Goal: Task Accomplishment & Management: Manage account settings

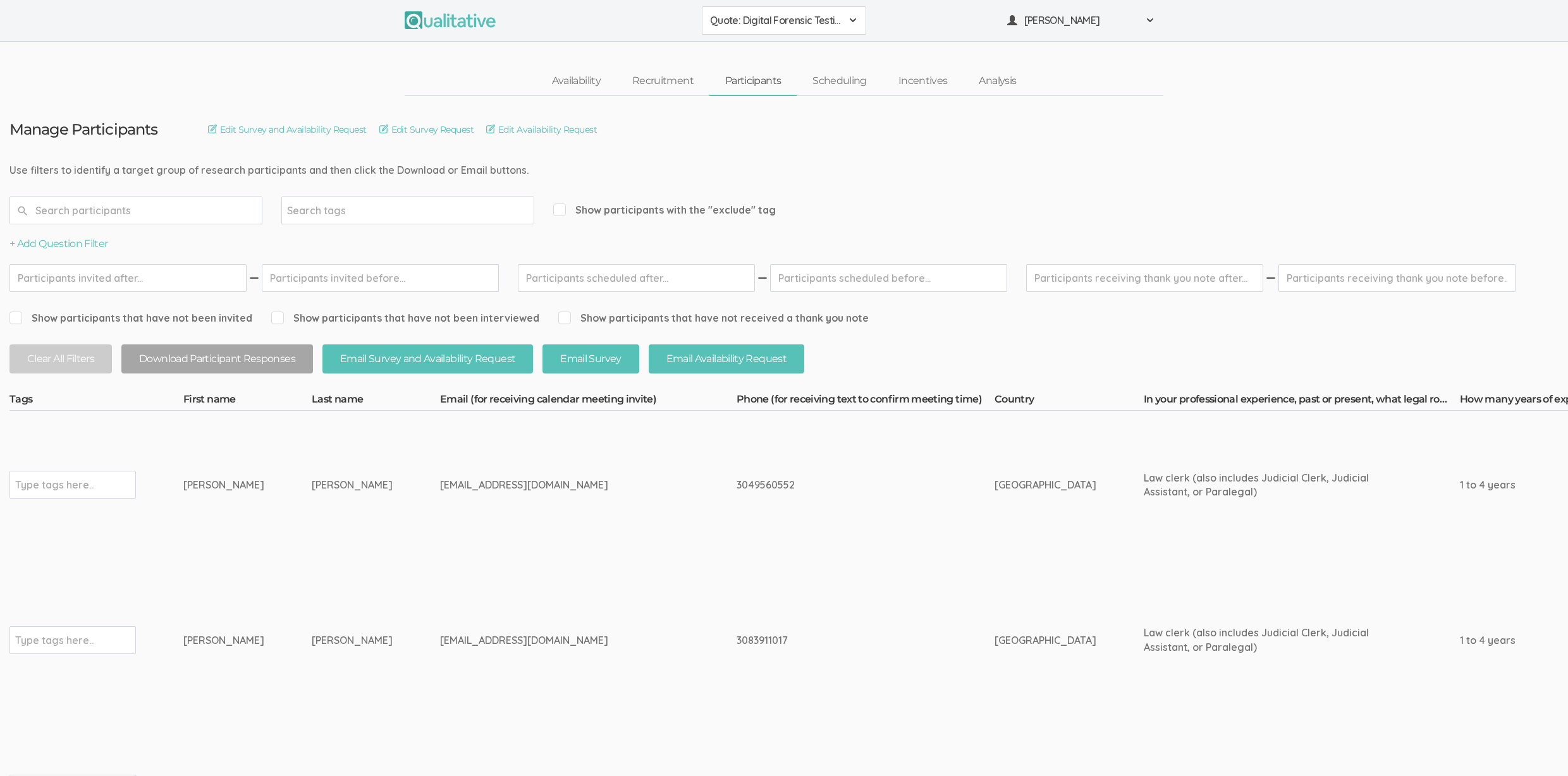
drag, startPoint x: 291, startPoint y: 487, endPoint x: 166, endPoint y: 483, distance: 125.1
copy tr "Type tags here... Chloe Dixon"
click at [342, 499] on td "[PERSON_NAME]" at bounding box center [375, 485] width 128 height 148
click at [440, 567] on td "shelbymueller@ymail.com" at bounding box center [589, 640] width 297 height 162
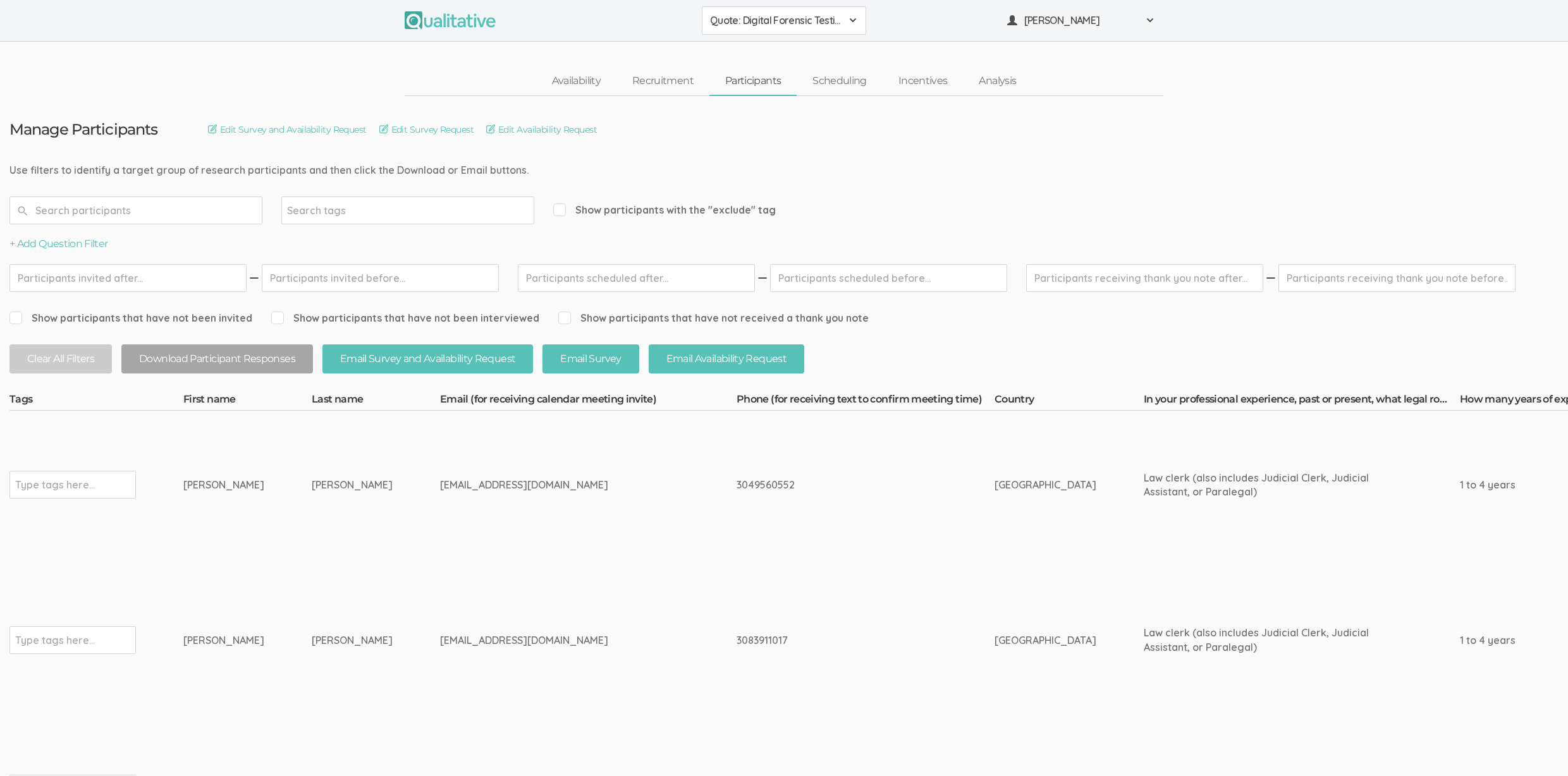
click at [69, 496] on div "Type tags here..." at bounding box center [73, 485] width 126 height 28
type input "verified"
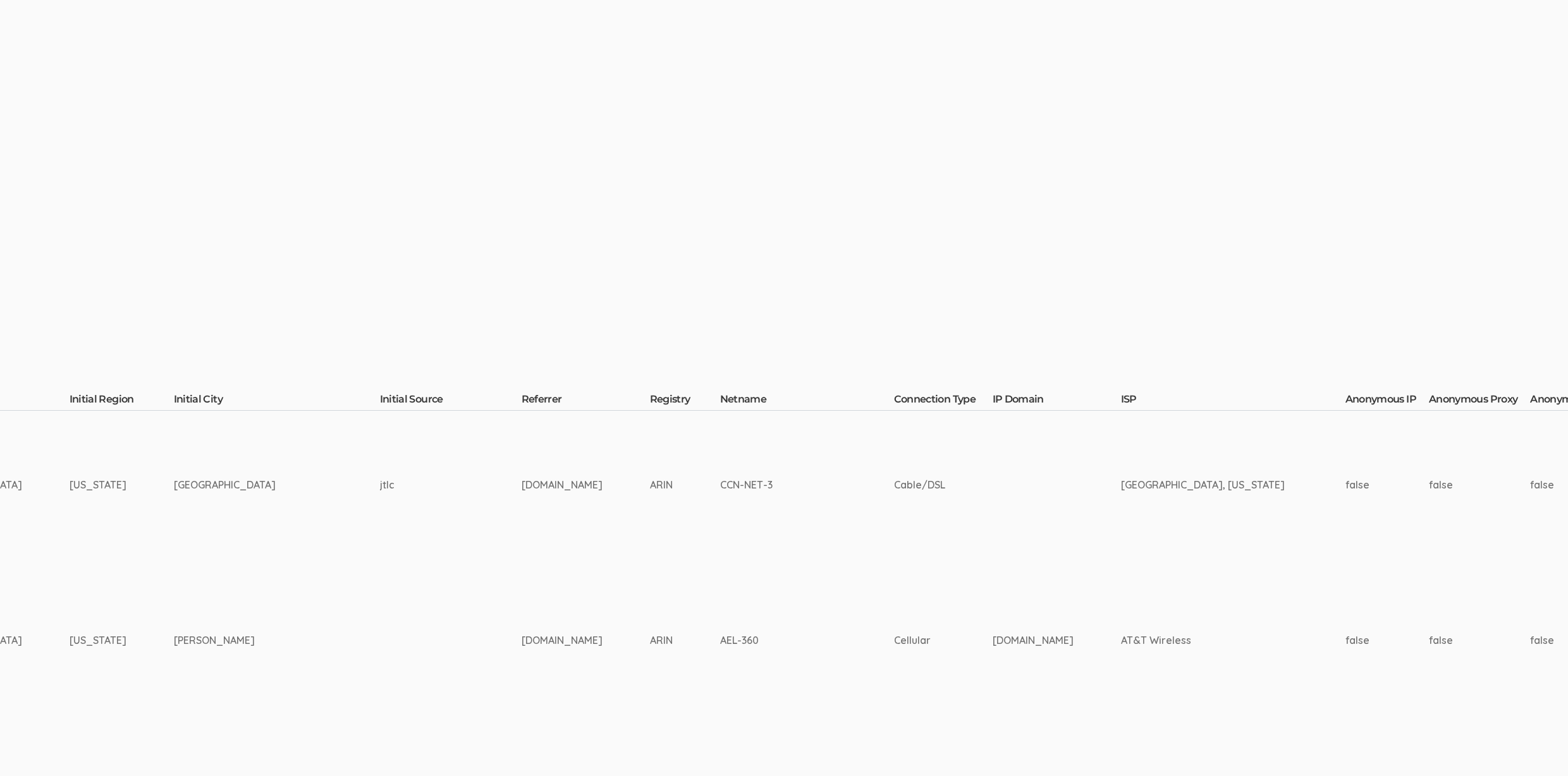
scroll to position [0, 4051]
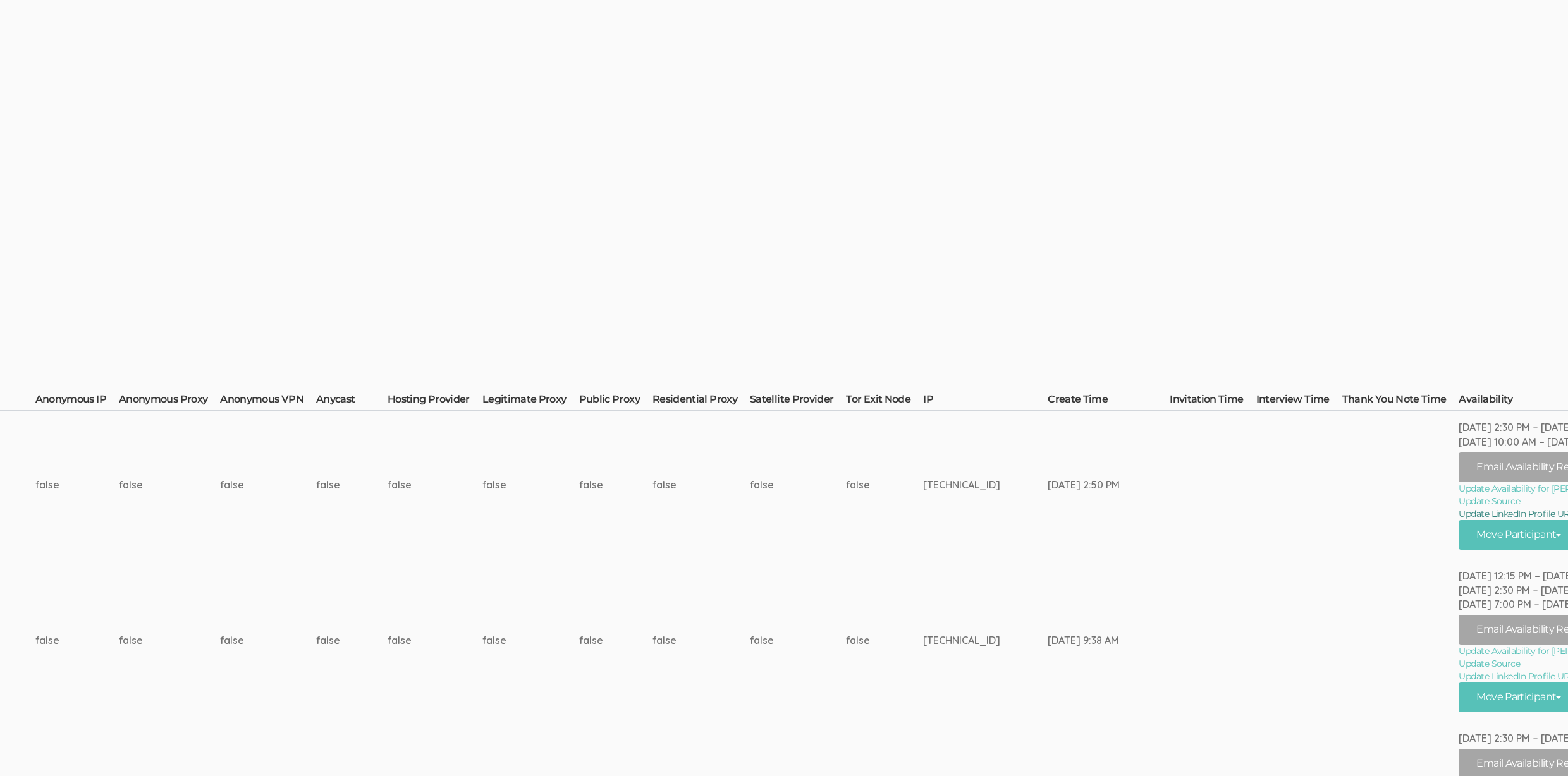
click at [1459, 514] on link "Update LinkedIn Profile URL" at bounding box center [1554, 514] width 191 height 13
click at [923, 655] on td "166.194.198.3" at bounding box center [985, 640] width 125 height 162
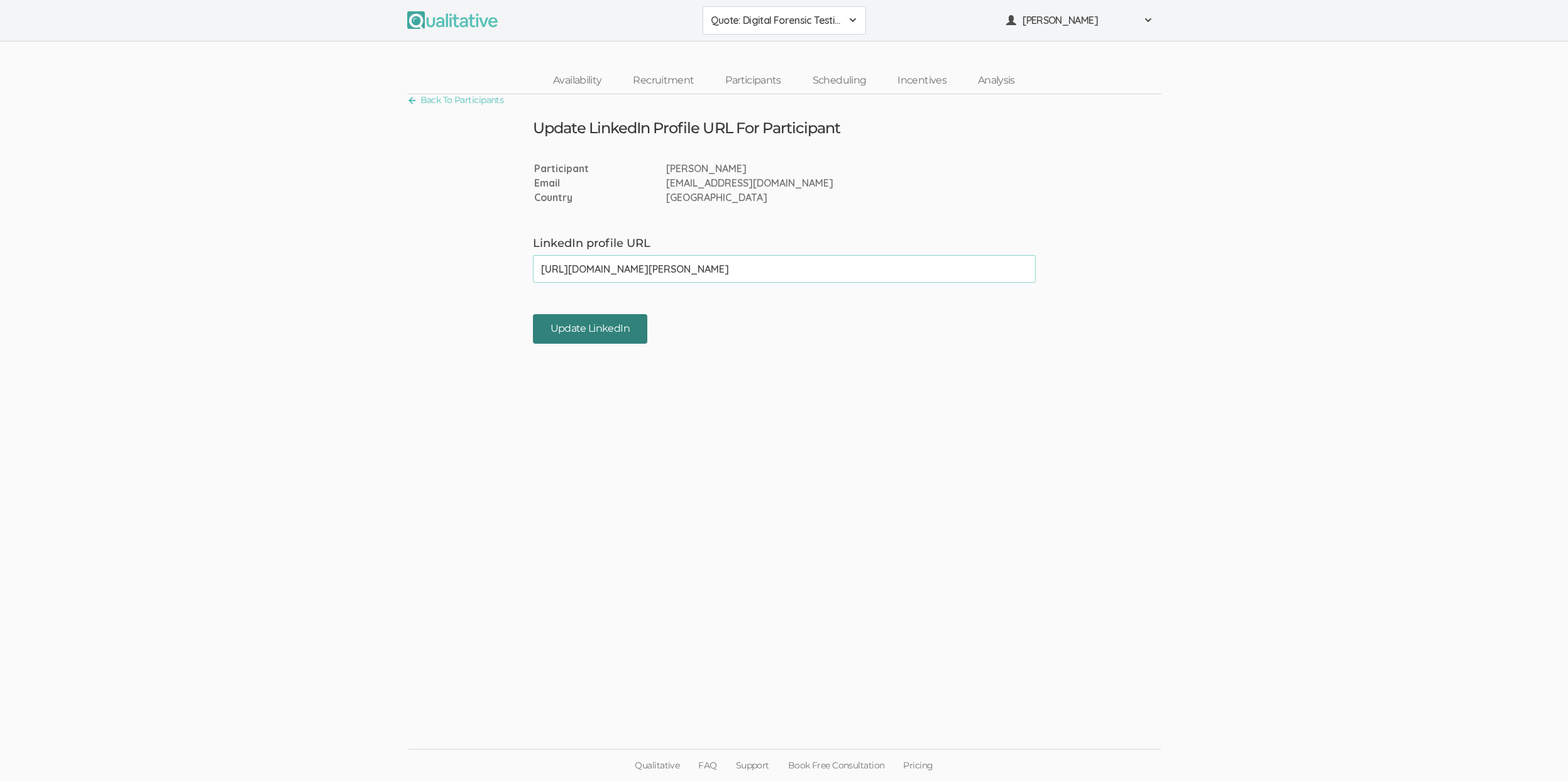
type input "[URL][DOMAIN_NAME][PERSON_NAME]"
click at [609, 326] on input "Update LinkedIn" at bounding box center [590, 329] width 114 height 29
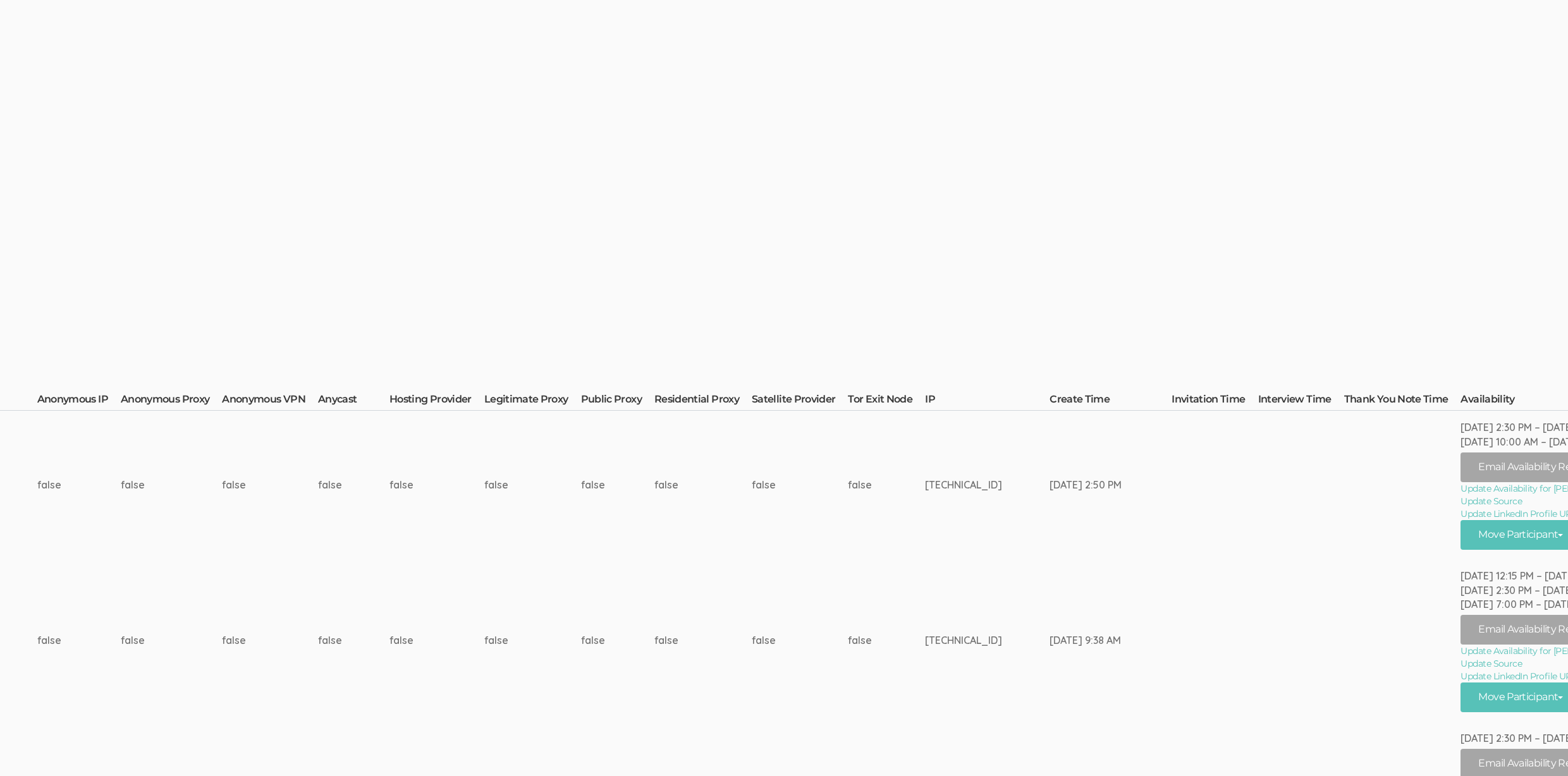
scroll to position [0, 4051]
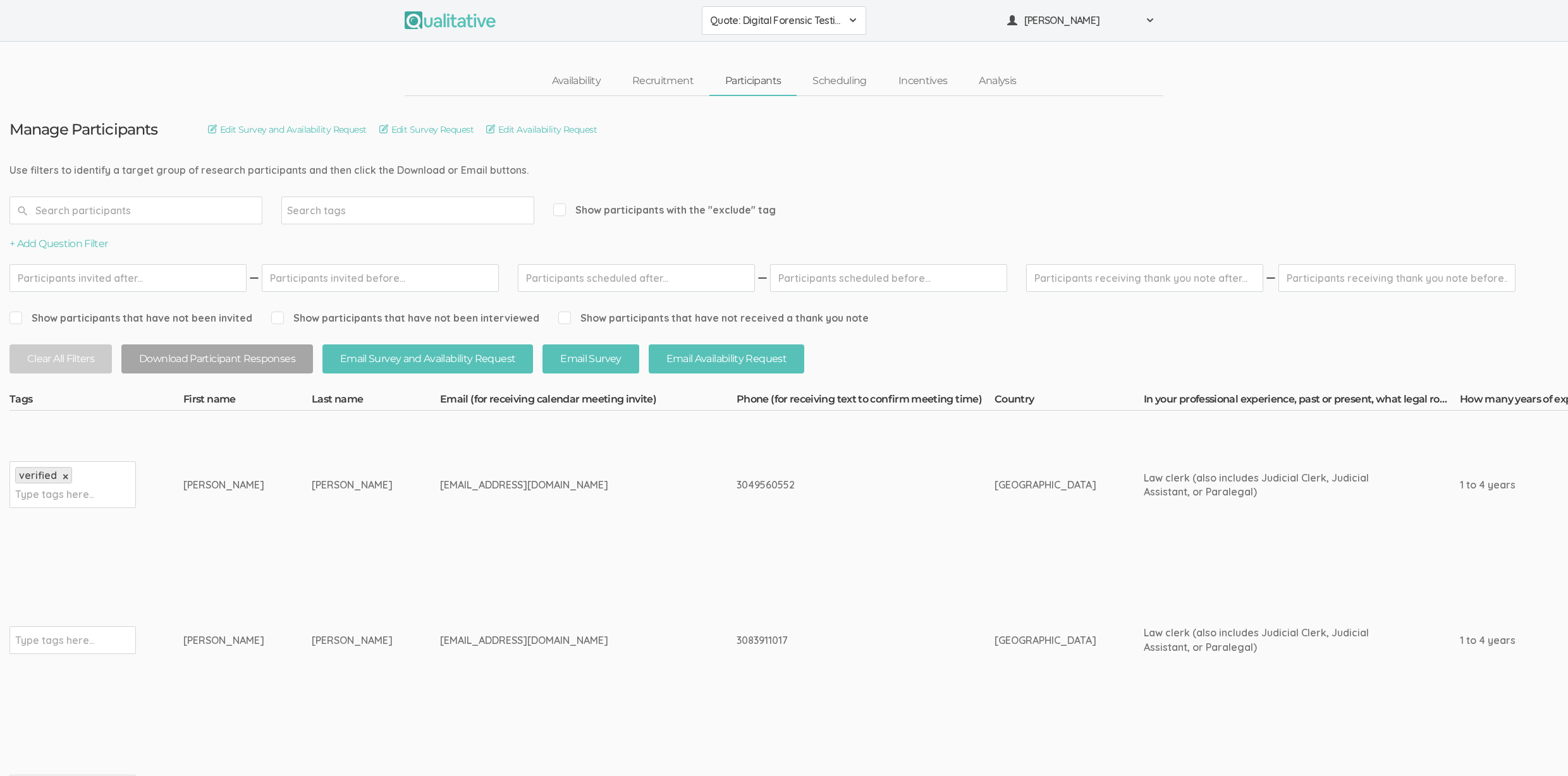
drag, startPoint x: 307, startPoint y: 637, endPoint x: 140, endPoint y: 657, distance: 168.2
copy tr "Type tags here... Shelby Mueller"
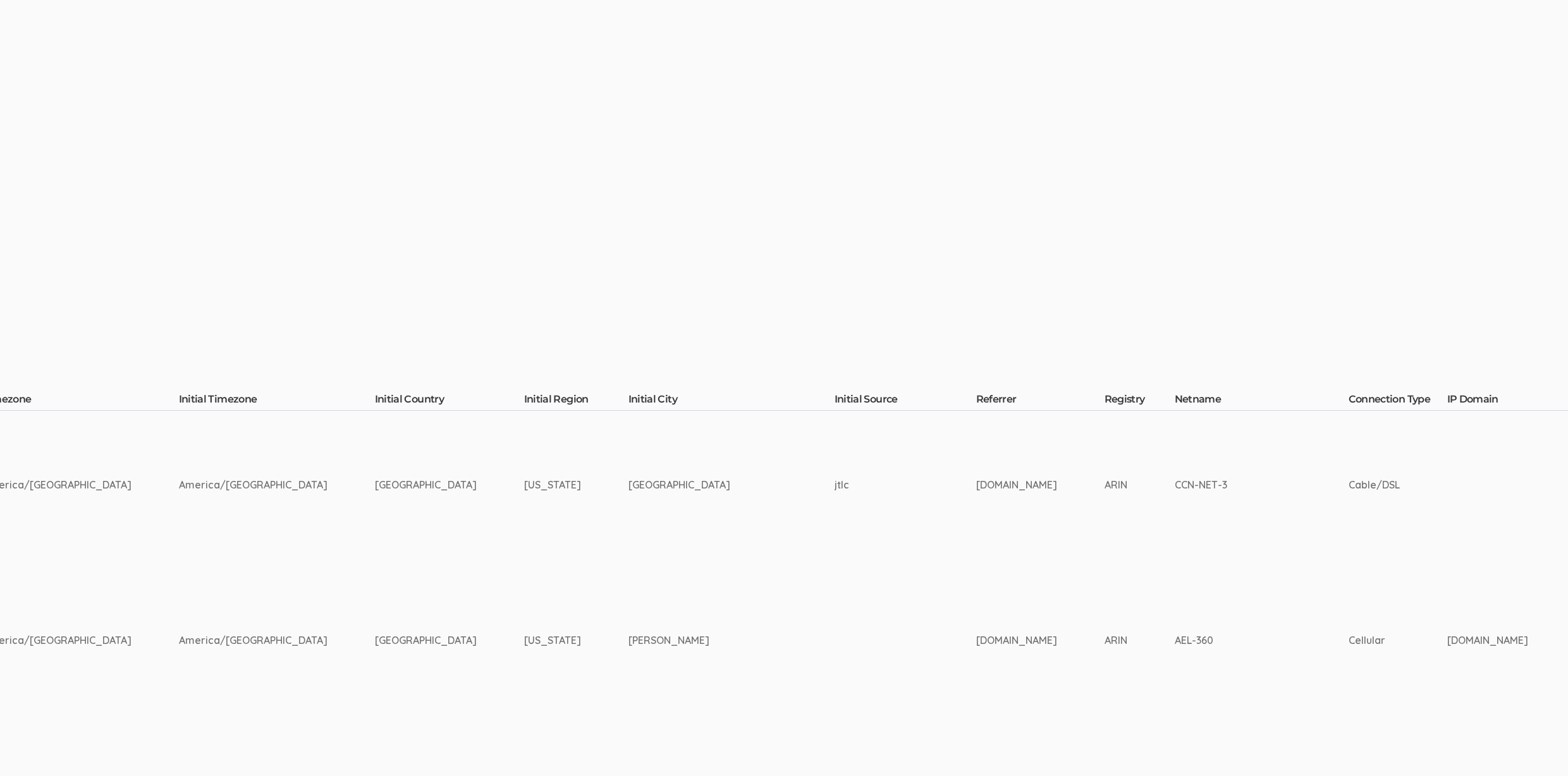
scroll to position [0, 4051]
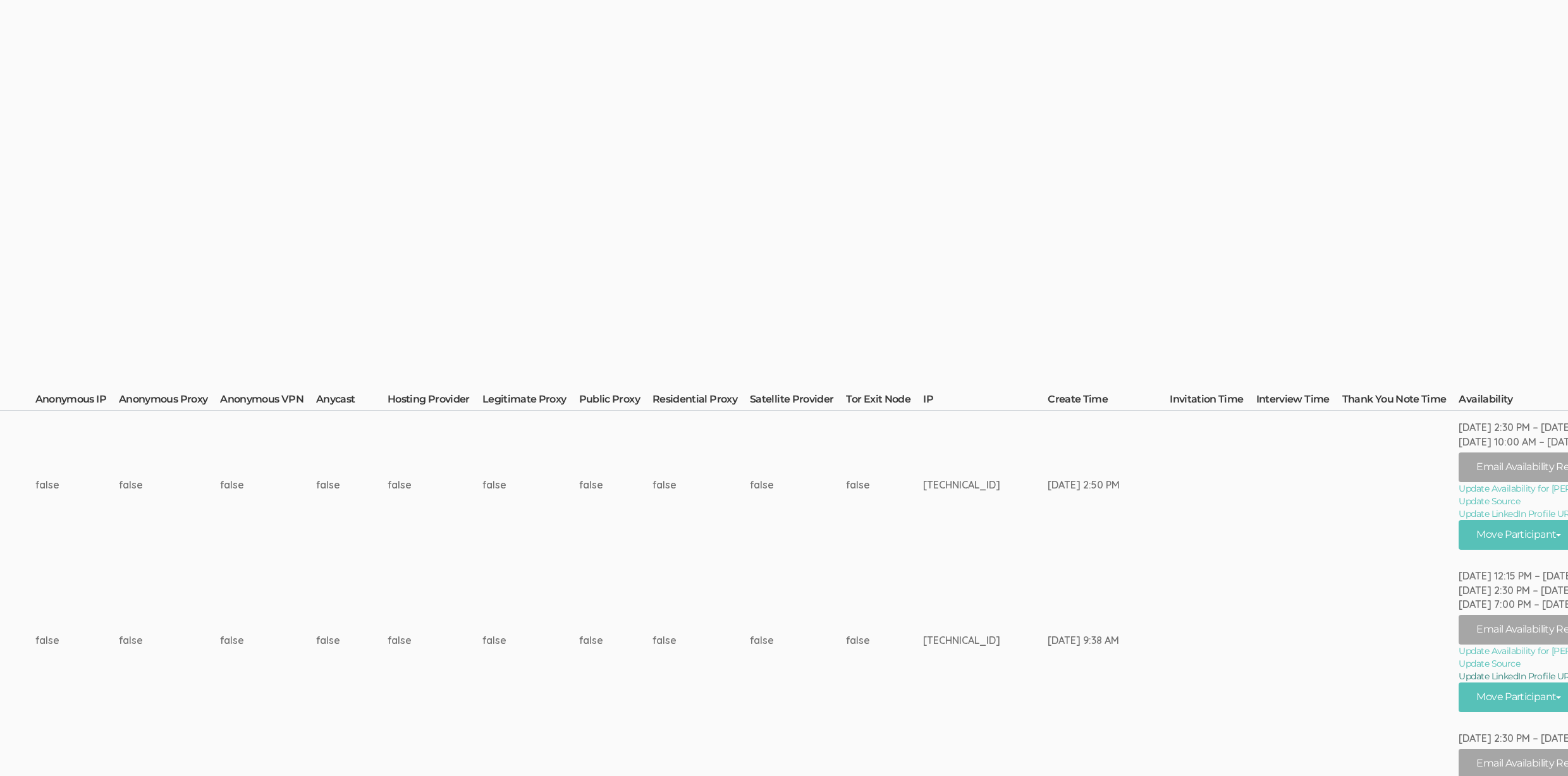
click at [1459, 672] on link "Update LinkedIn Profile URL" at bounding box center [1554, 677] width 191 height 13
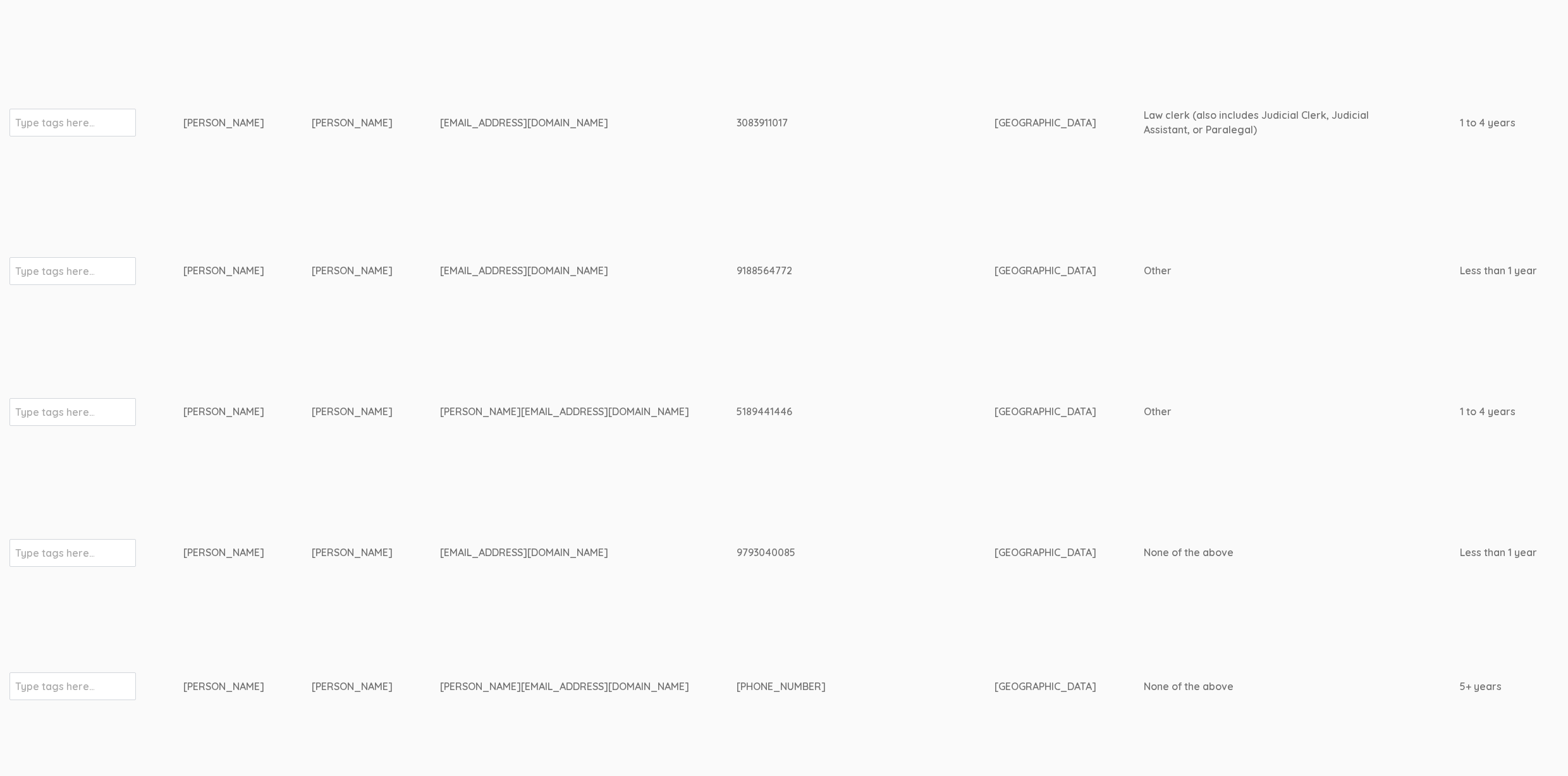
scroll to position [515, 0]
click at [325, 420] on td "Mercado" at bounding box center [375, 413] width 128 height 148
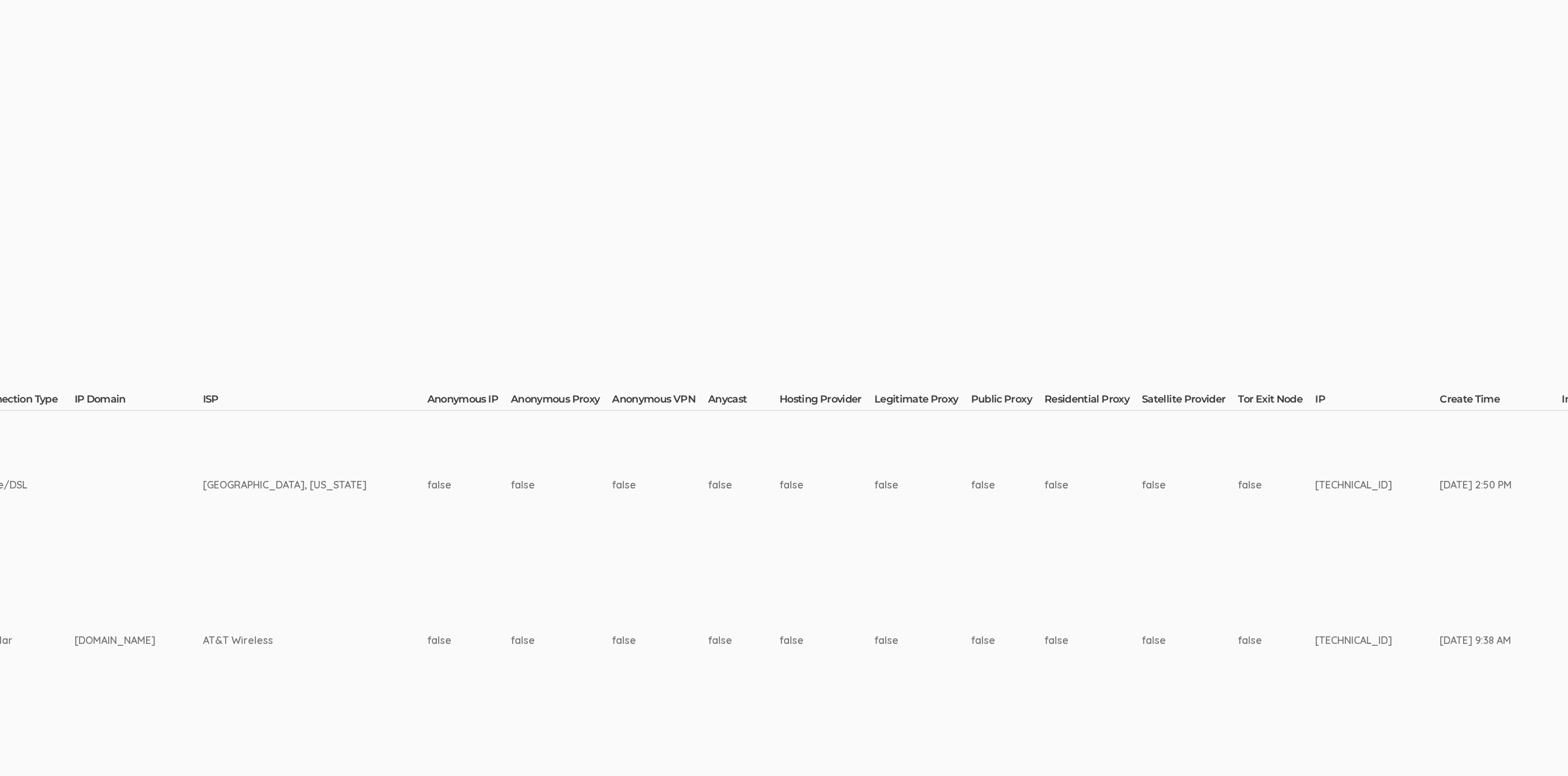
scroll to position [0, 4051]
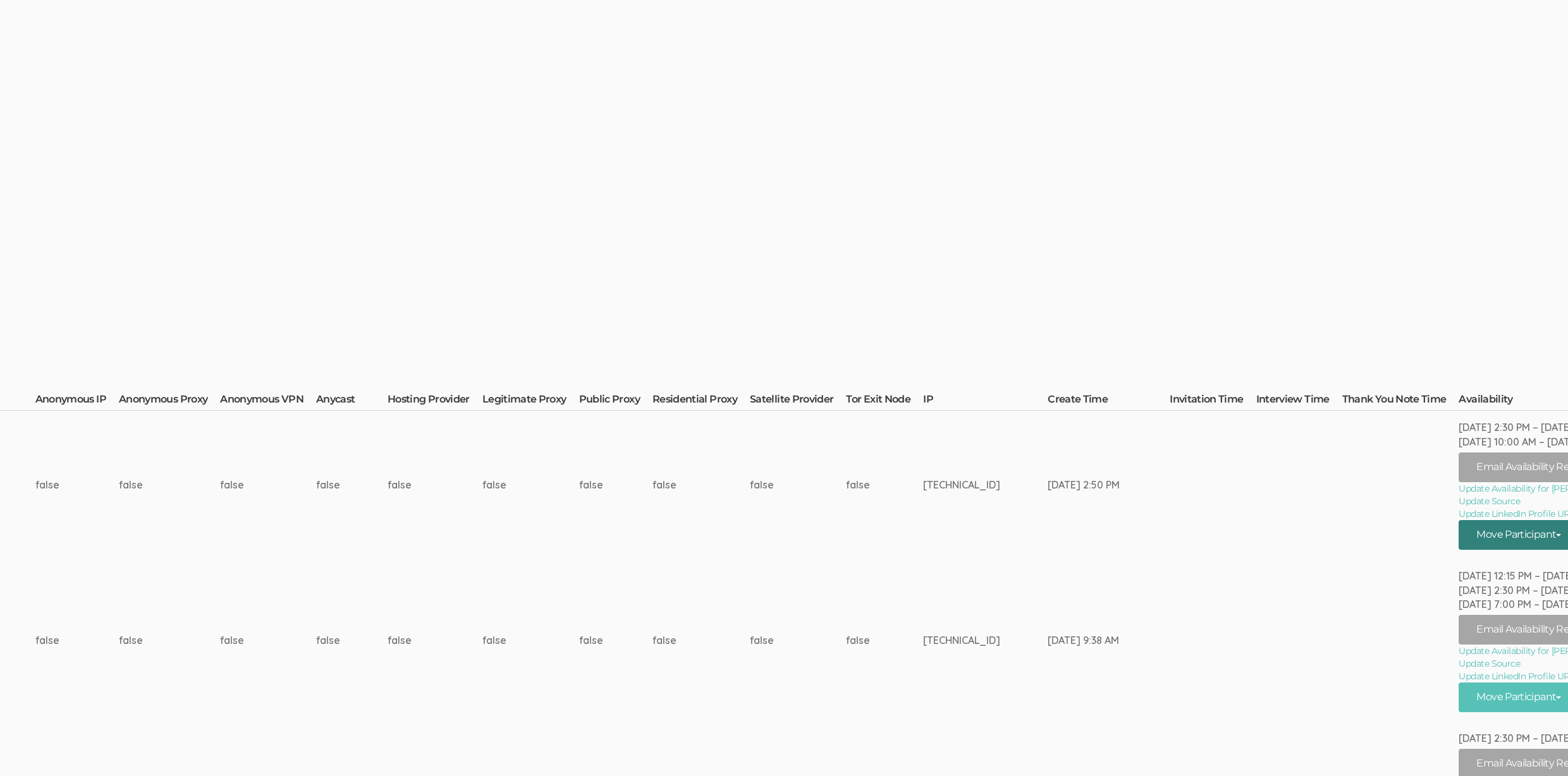
click at [1475, 539] on button "Move Participant" at bounding box center [1518, 535] width 120 height 29
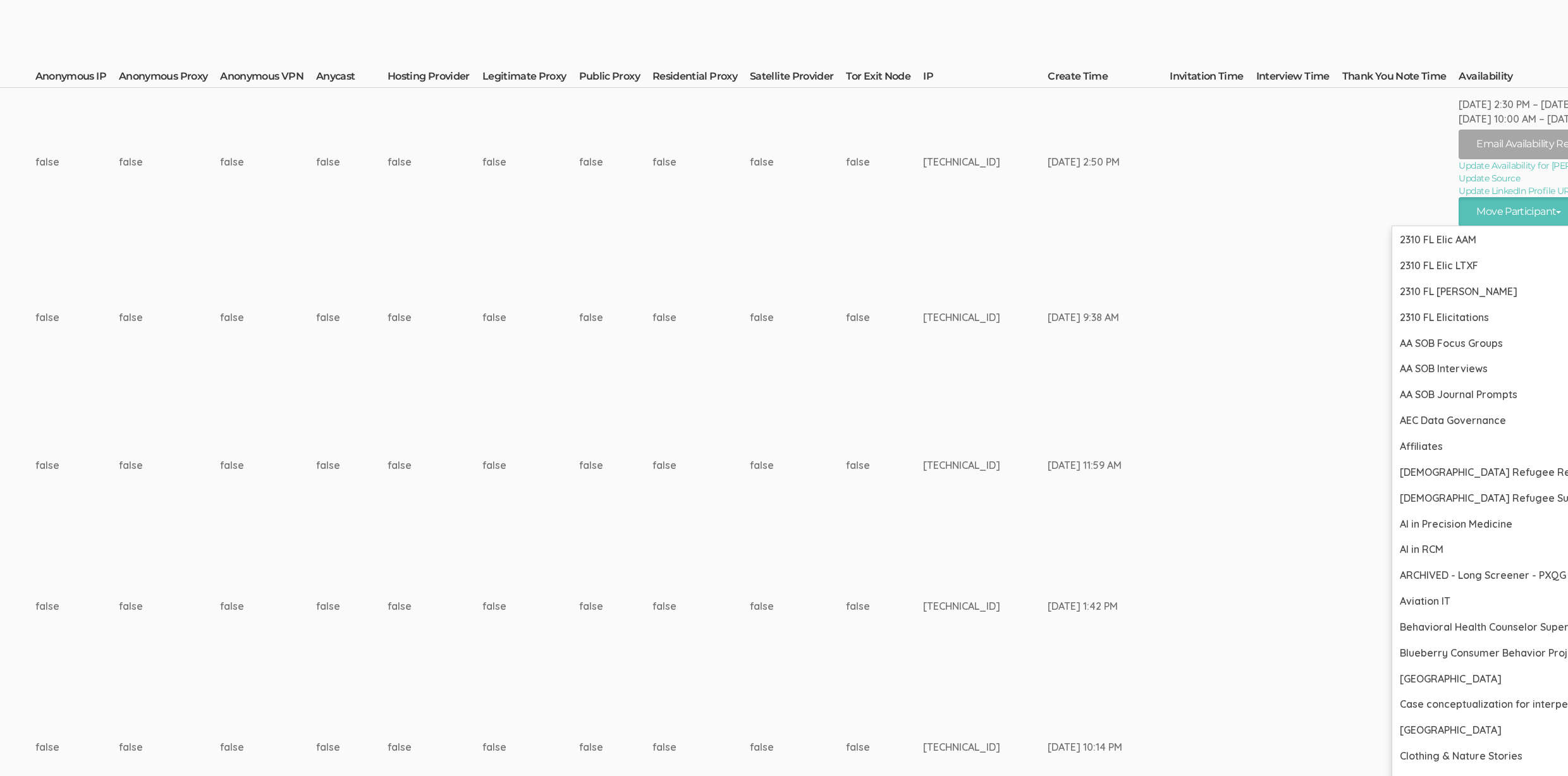
scroll to position [901, 4051]
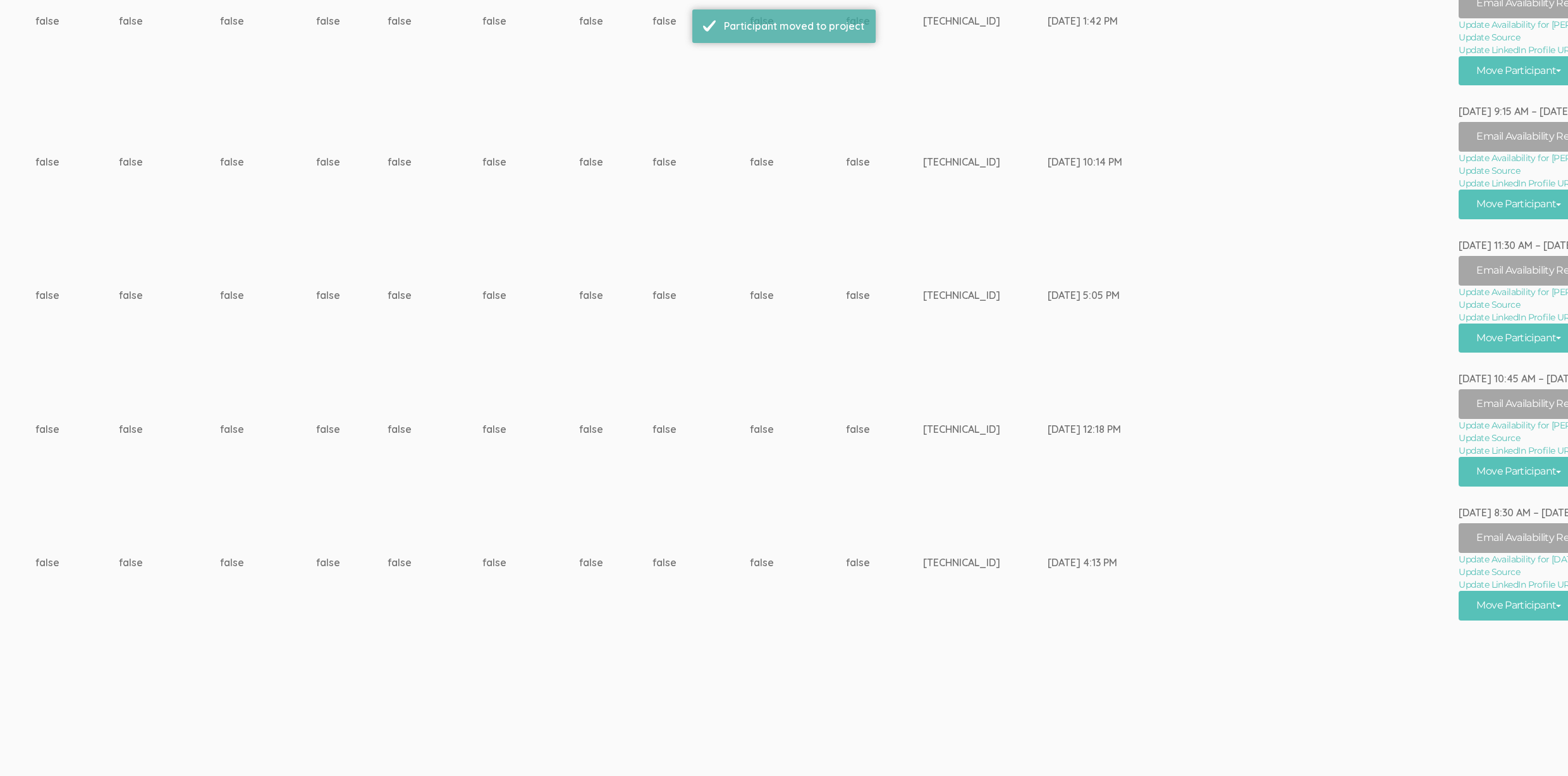
scroll to position [0, 0]
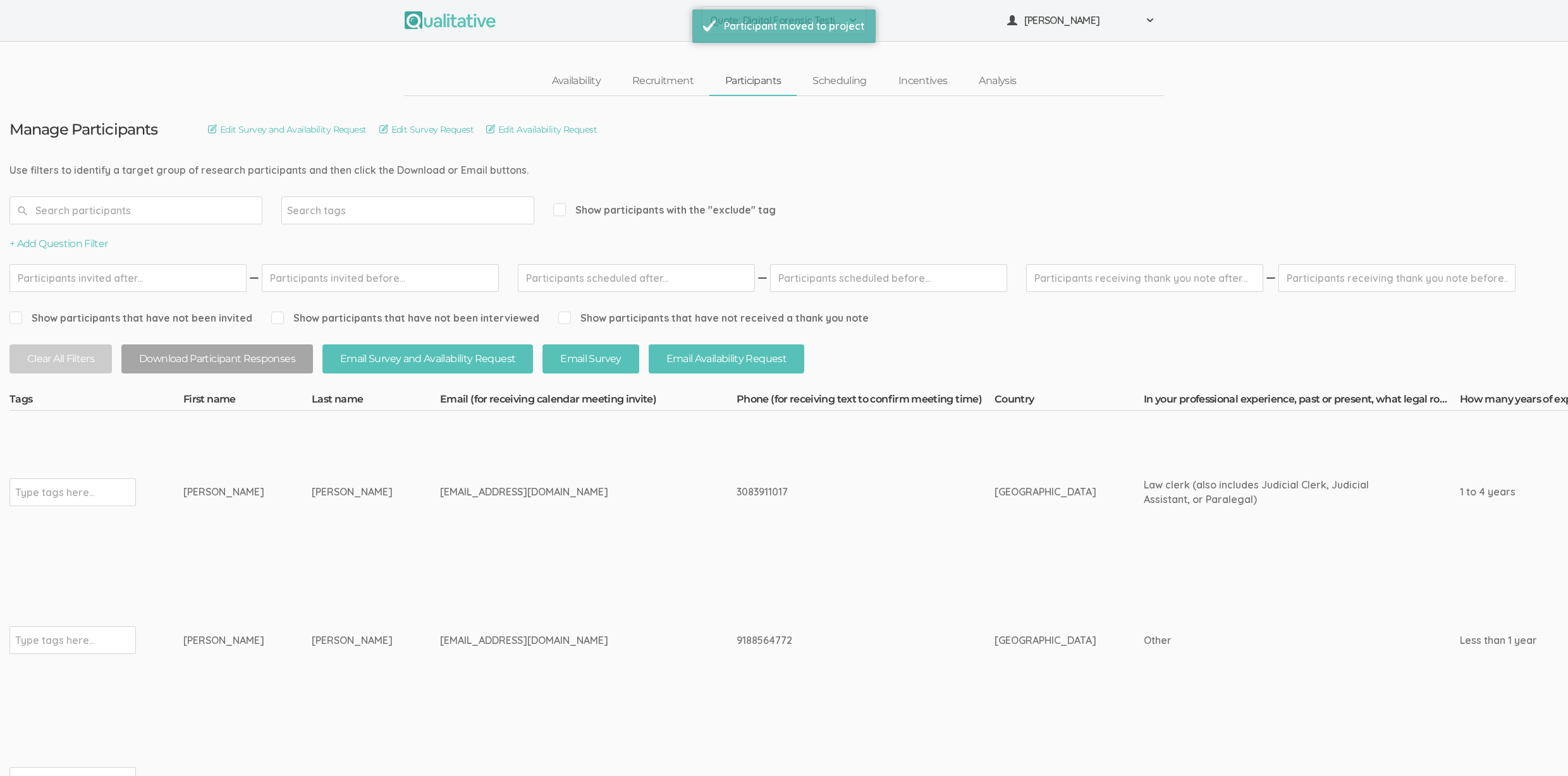
click at [440, 470] on td "shelbymueller@ymail.com" at bounding box center [589, 492] width 297 height 163
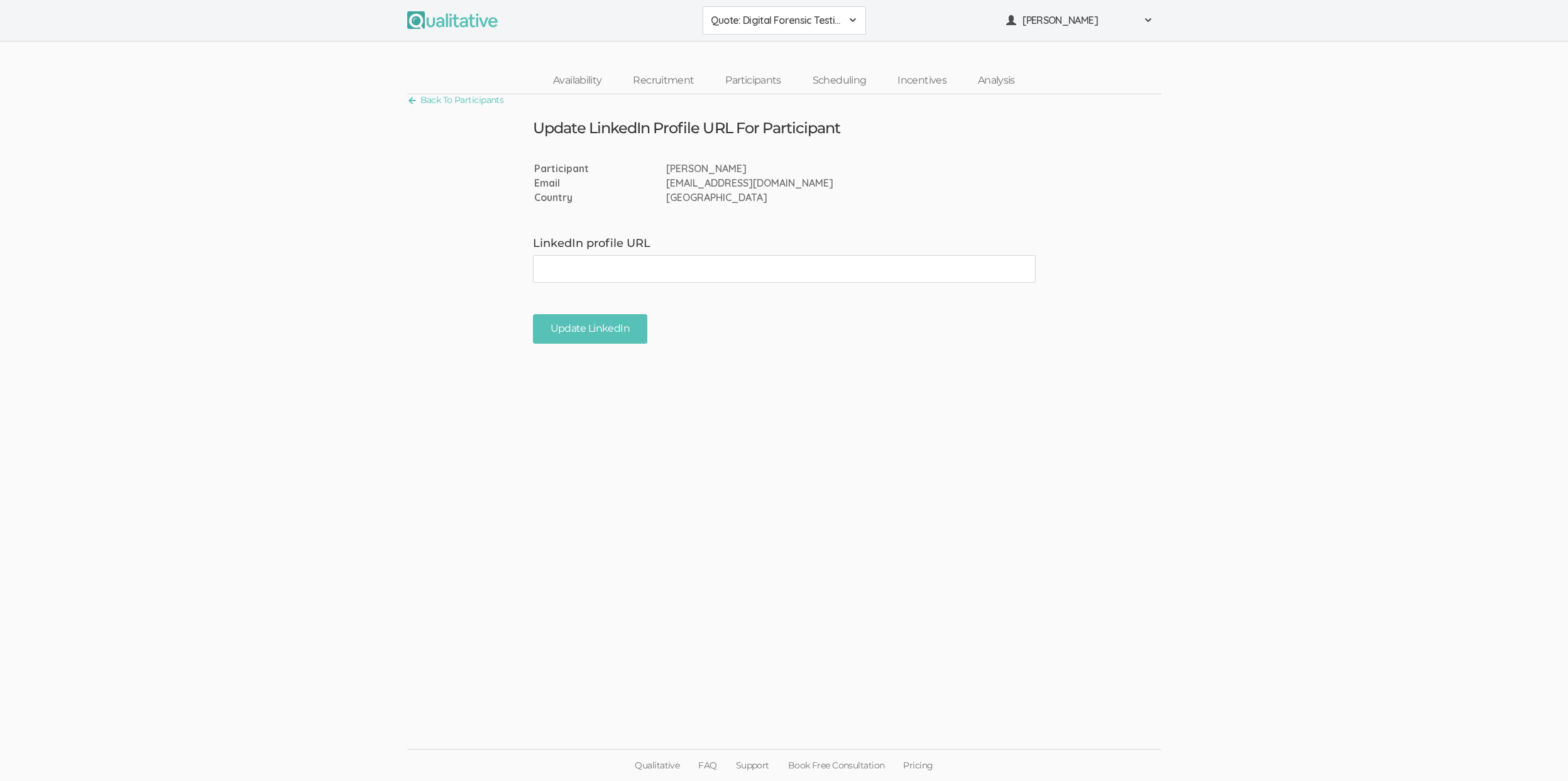
paste input "[URL][DOMAIN_NAME][PERSON_NAME]"
type input "[URL][DOMAIN_NAME][PERSON_NAME]"
click at [579, 331] on input "Update LinkedIn" at bounding box center [590, 329] width 114 height 29
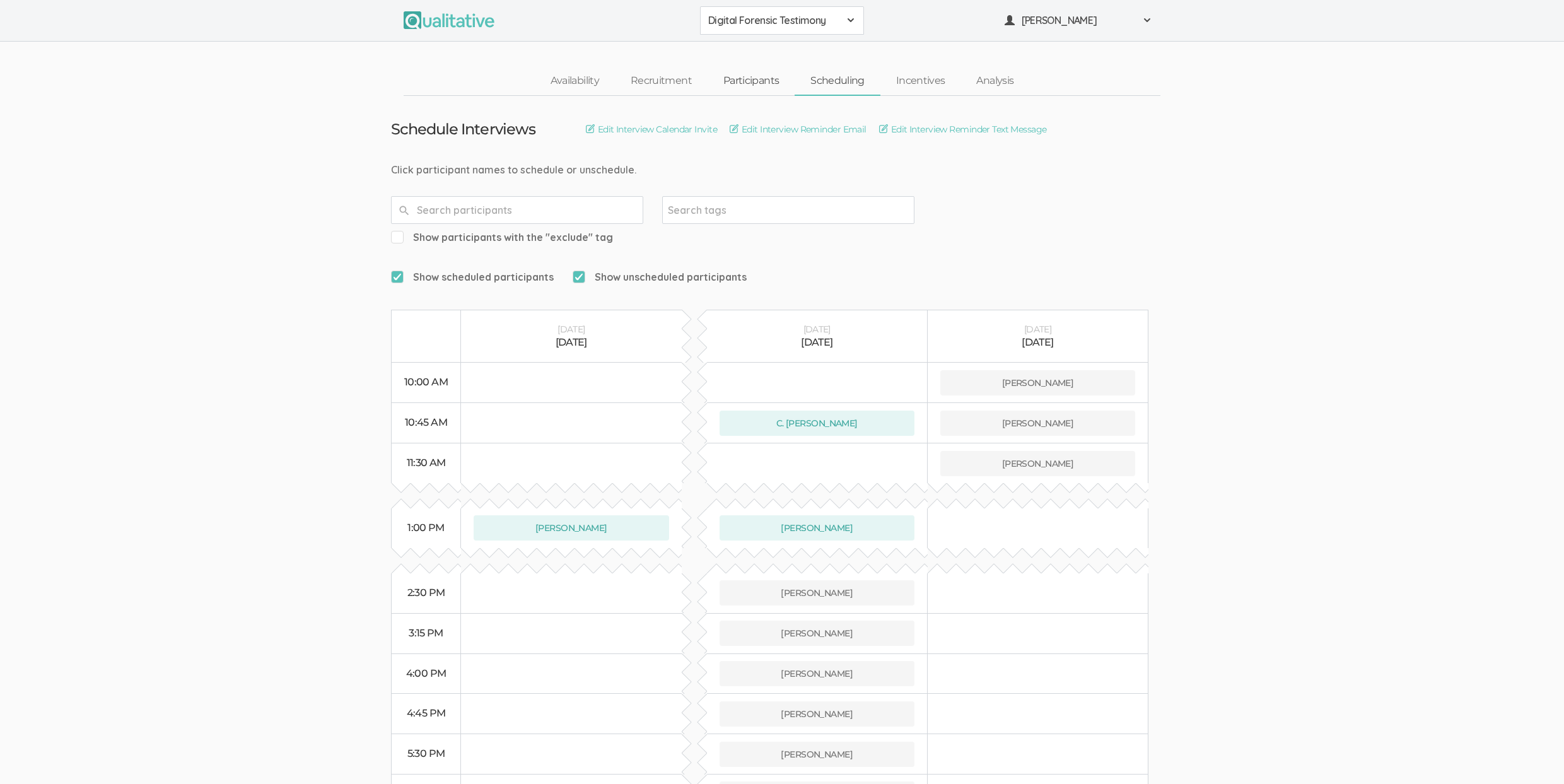
click at [760, 89] on link "Participants" at bounding box center [751, 81] width 87 height 27
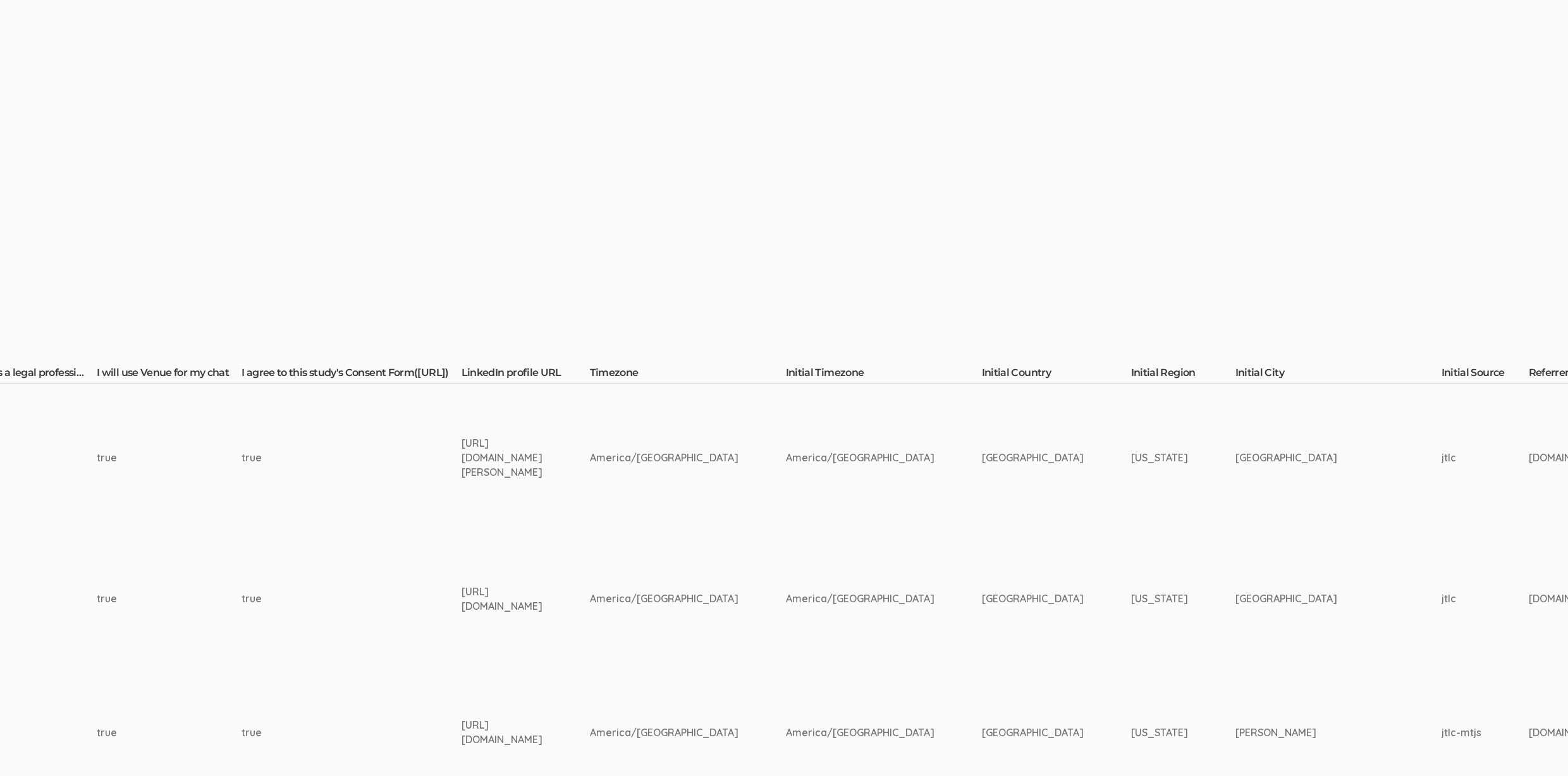
scroll to position [0, 1710]
click at [471, 449] on div "[URL][DOMAIN_NAME][PERSON_NAME]" at bounding box center [511, 458] width 81 height 44
copy tr "[URL][DOMAIN_NAME][PERSON_NAME]"
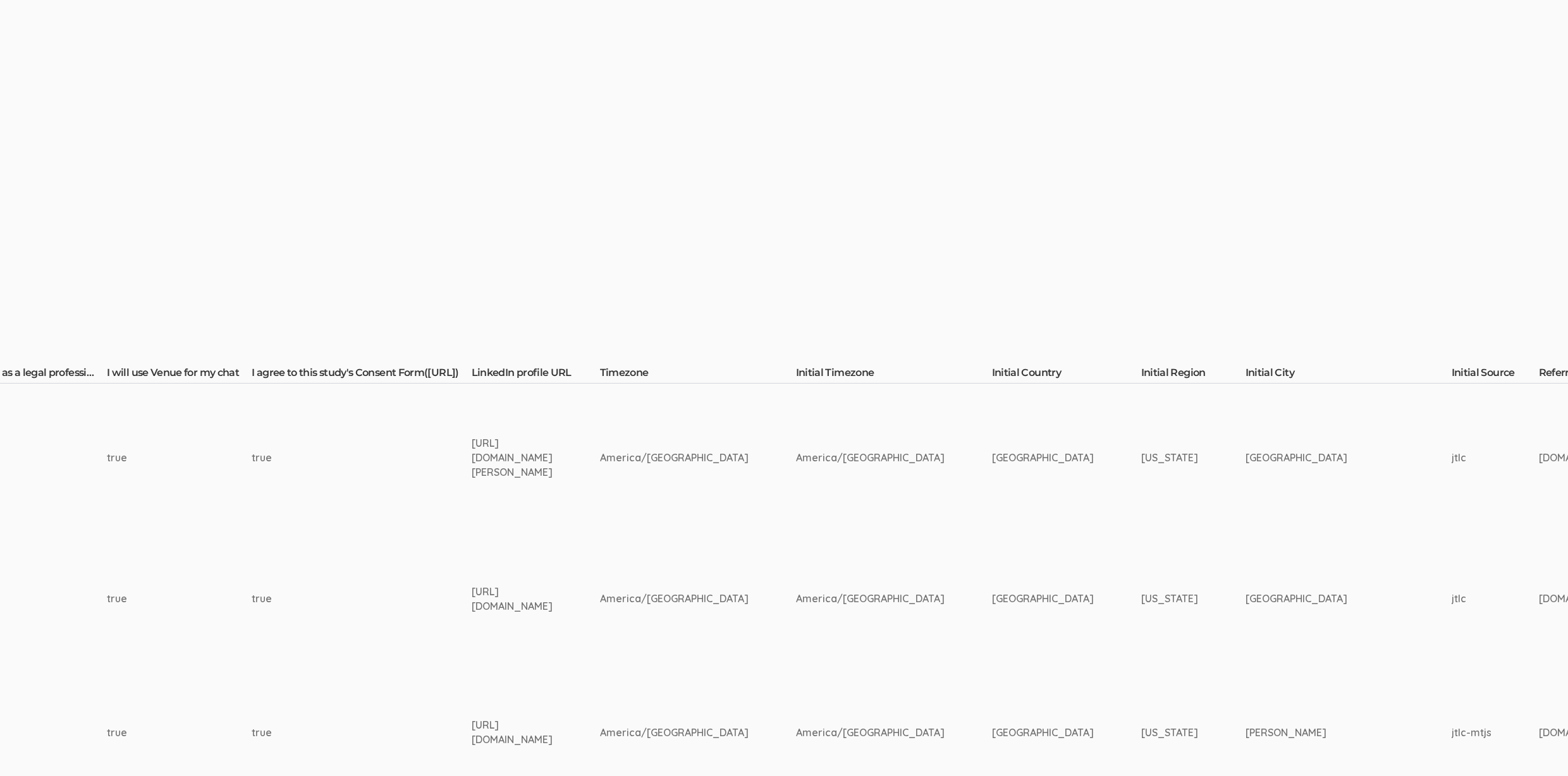
drag, startPoint x: 593, startPoint y: 581, endPoint x: 625, endPoint y: 618, distance: 48.9
click at [600, 604] on td "[URL][DOMAIN_NAME]" at bounding box center [535, 599] width 128 height 134
click at [600, 675] on td "[URL][DOMAIN_NAME]" at bounding box center [535, 732] width 128 height 134
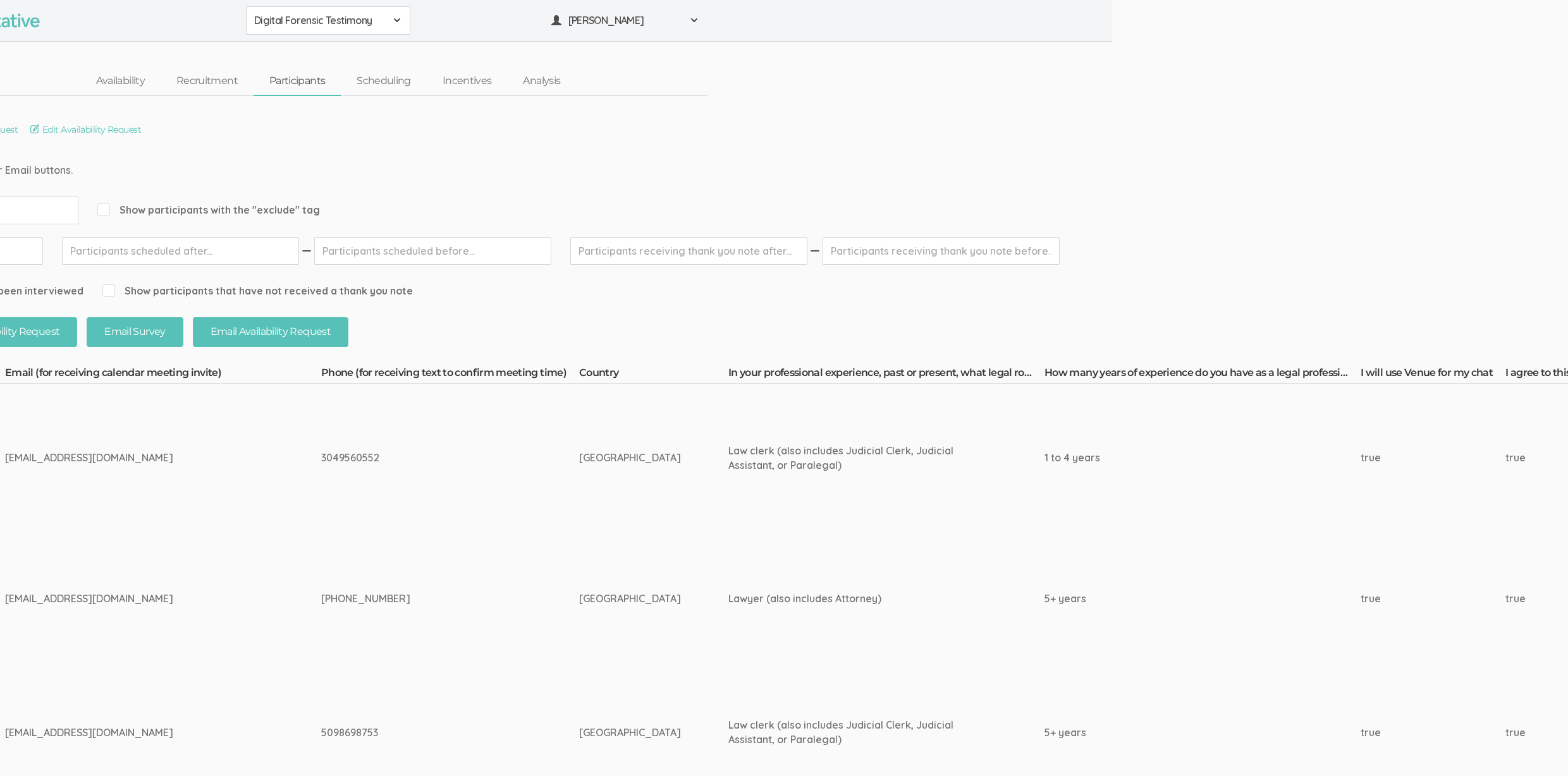
scroll to position [0, 0]
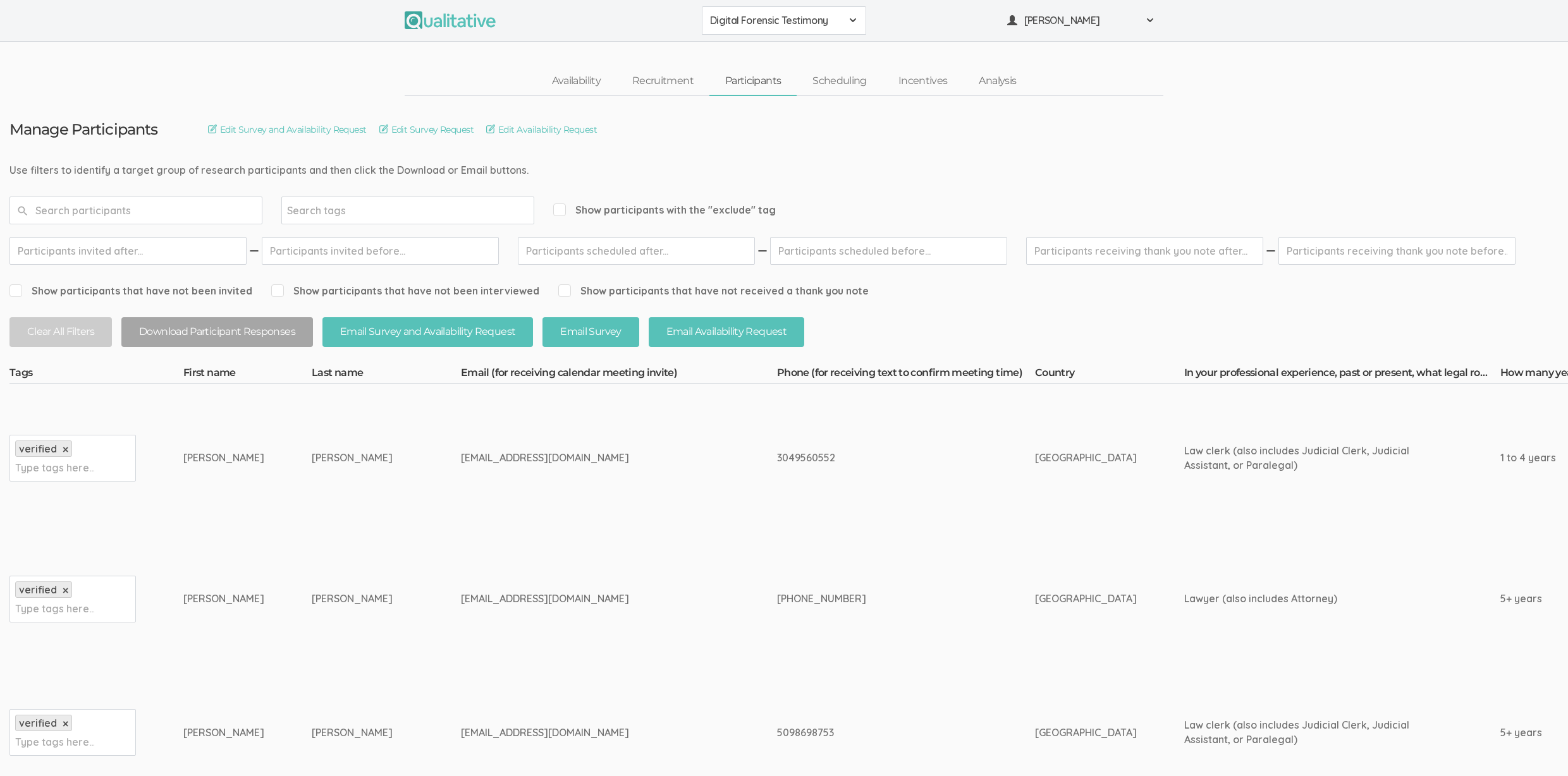
click at [370, 547] on td "[PERSON_NAME]" at bounding box center [386, 599] width 149 height 134
click at [508, 500] on td "[EMAIL_ADDRESS][DOMAIN_NAME]" at bounding box center [619, 458] width 316 height 148
click at [471, 435] on td "[EMAIL_ADDRESS][DOMAIN_NAME]" at bounding box center [619, 458] width 316 height 148
